Goal: Task Accomplishment & Management: Complete application form

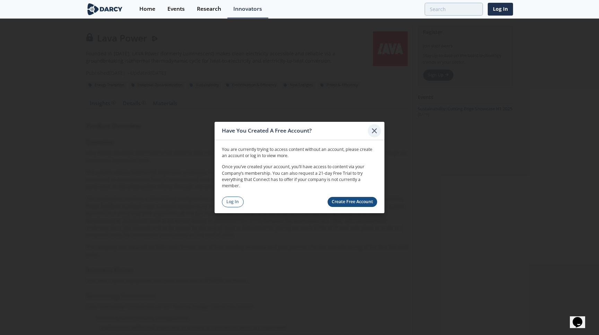
click at [373, 131] on icon at bounding box center [374, 131] width 4 height 4
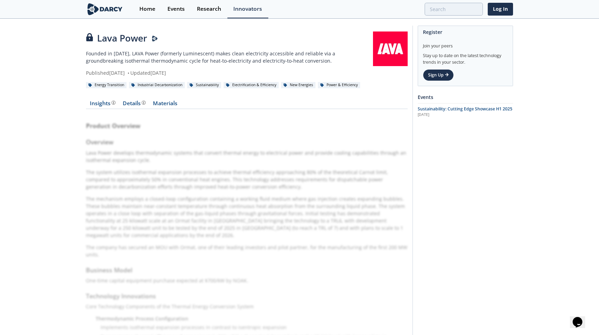
click at [93, 9] on img at bounding box center [105, 9] width 38 height 12
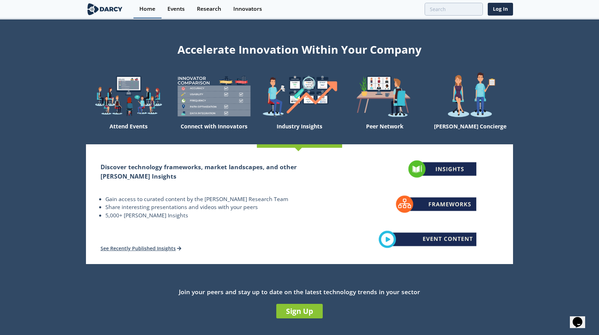
click at [139, 8] on link "Home" at bounding box center [147, 9] width 28 height 18
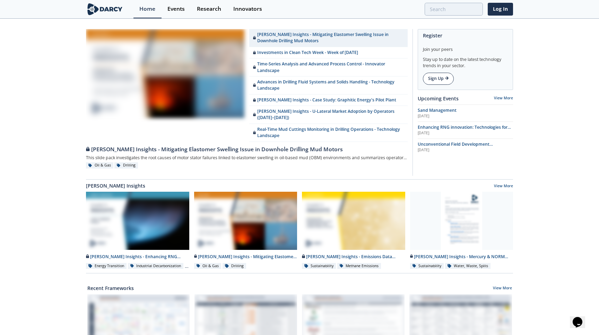
click at [450, 80] on link "Sign Up" at bounding box center [438, 79] width 31 height 12
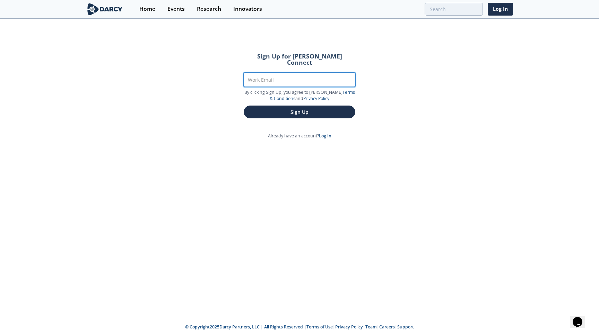
click at [270, 73] on input "Work Email" at bounding box center [300, 80] width 112 height 14
click at [171, 59] on div "Sign Up for [PERSON_NAME] Connect Work Email By clicking Sign Up, you agree to …" at bounding box center [299, 169] width 599 height 300
